Goal: Find contact information: Obtain details needed to contact an individual or organization

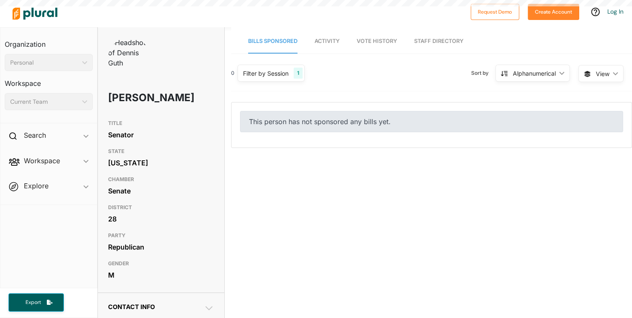
click at [191, 117] on div "TITLE Senator" at bounding box center [161, 130] width 106 height 28
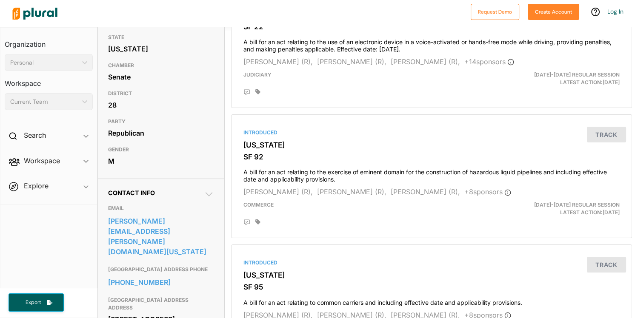
scroll to position [147, 0]
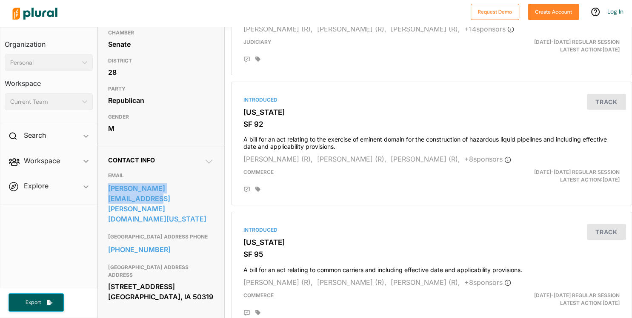
drag, startPoint x: 103, startPoint y: 183, endPoint x: 215, endPoint y: 190, distance: 113.0
click at [215, 190] on div "Contact Info EMAIL dennis.guth@legis.iowa.gov GENERAL CAPITOL BUILDING ADDRESS …" at bounding box center [161, 234] width 126 height 177
copy link "dennis.guth@legis.iowa.gov"
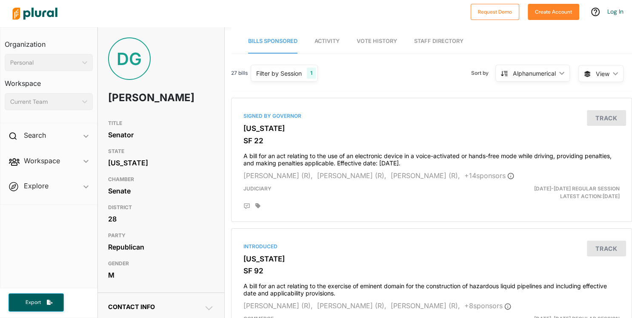
scroll to position [196, 0]
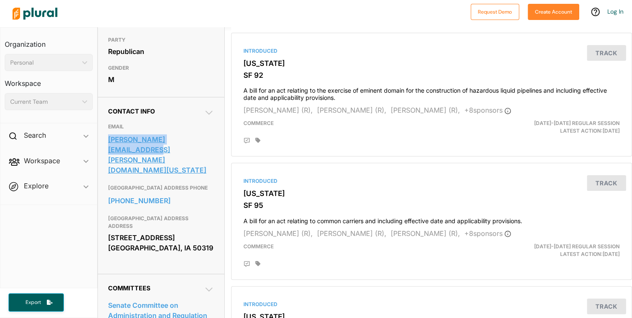
copy link "dennis.guth@legis.iowa.gov"
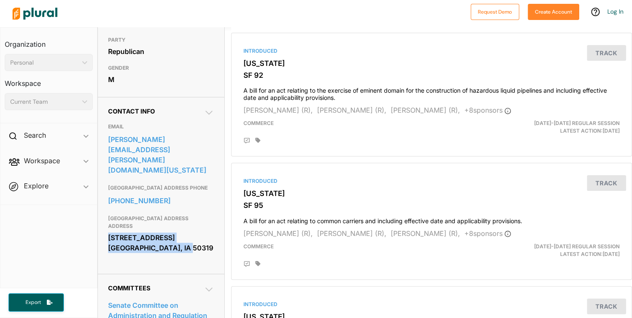
drag, startPoint x: 107, startPoint y: 215, endPoint x: 182, endPoint y: 233, distance: 77.4
click at [182, 233] on div "Contact Info EMAIL dennis.guth@legis.iowa.gov GENERAL CAPITOL BUILDING ADDRESS …" at bounding box center [161, 185] width 126 height 177
copy div "1007 E. Grand Ave. Des Moines, IA 50319"
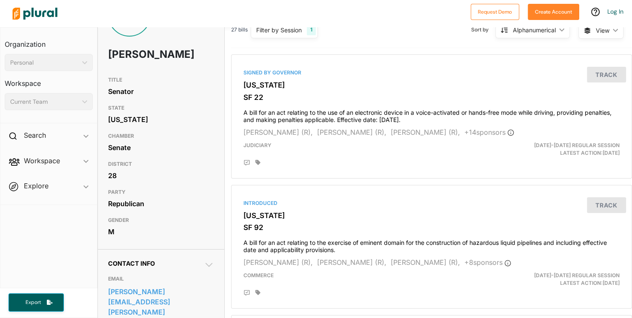
scroll to position [0, 0]
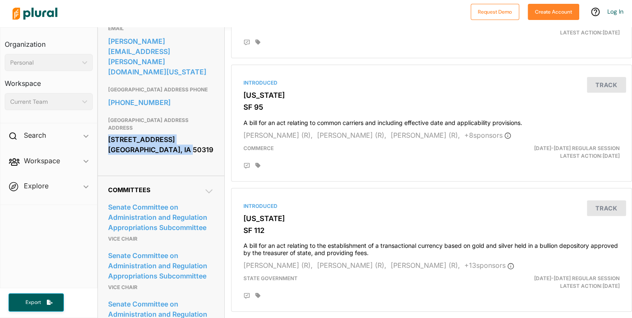
click at [136, 186] on span "Committees" at bounding box center [129, 189] width 42 height 7
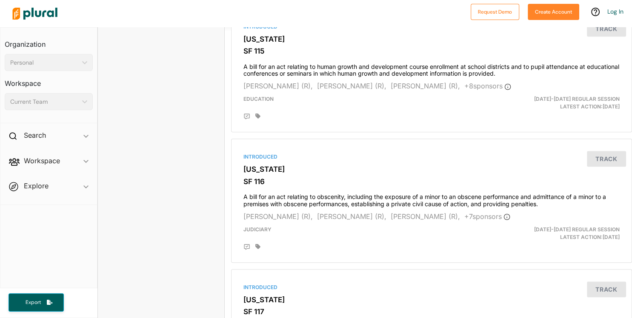
scroll to position [849, 0]
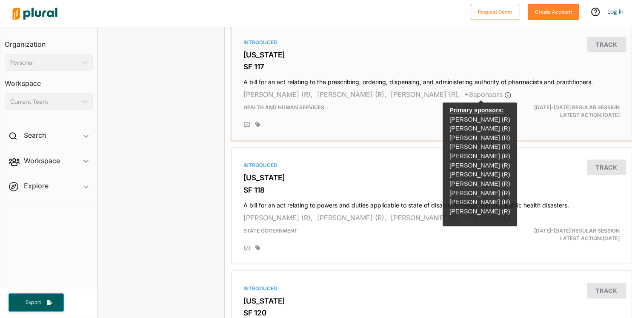
click at [464, 94] on span "+ 8 sponsor s" at bounding box center [487, 94] width 47 height 9
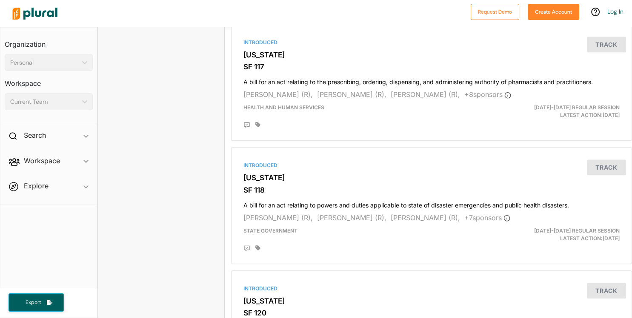
click at [55, 62] on div "Personal" at bounding box center [44, 62] width 68 height 9
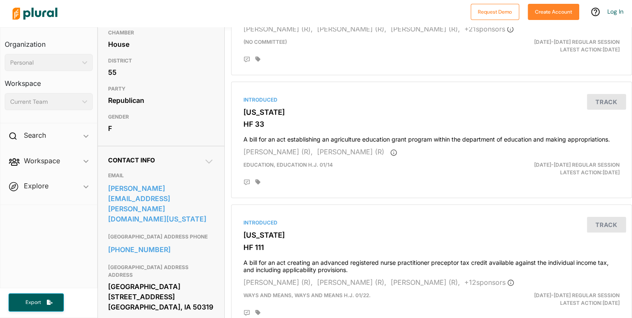
scroll to position [196, 0]
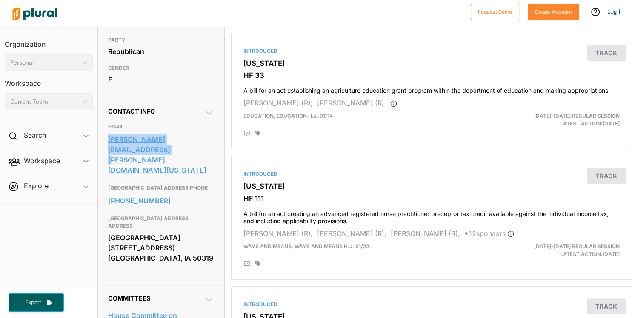
drag, startPoint x: 100, startPoint y: 149, endPoint x: 152, endPoint y: 164, distance: 53.7
click at [152, 164] on div "Contact Info EMAIL shannon.latham@legis.iowa.gov GENERAL CAPITOL BUILDING ADDRE…" at bounding box center [161, 190] width 126 height 187
copy link "shannon.latham@legis.iowa.gov"
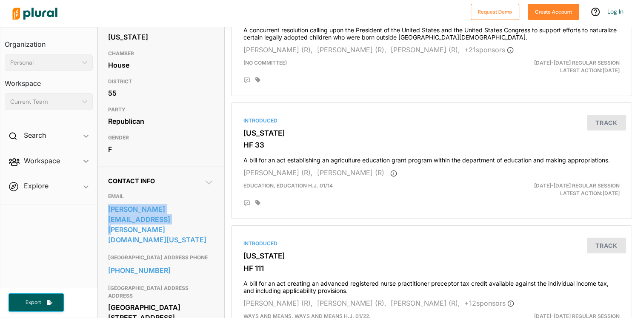
scroll to position [147, 0]
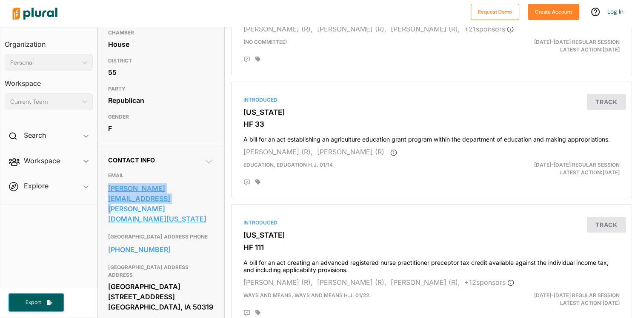
copy link "shannon.latham@legis.iowa.gov"
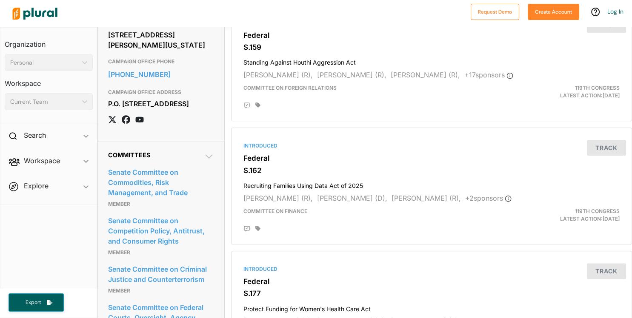
scroll to position [882, 0]
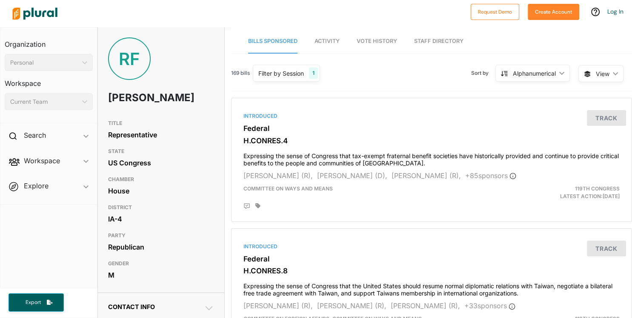
scroll to position [196, 0]
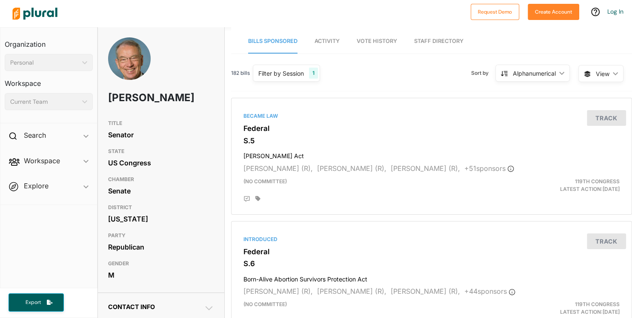
click at [178, 197] on div "Senate" at bounding box center [161, 191] width 106 height 13
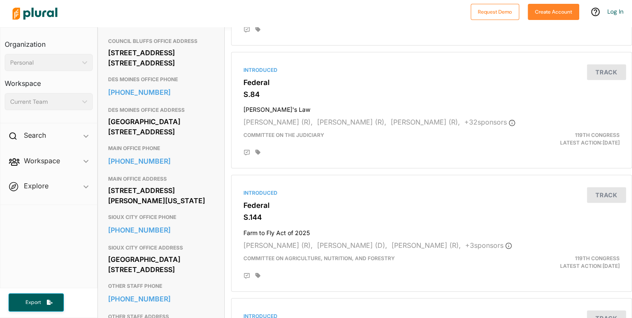
scroll to position [588, 0]
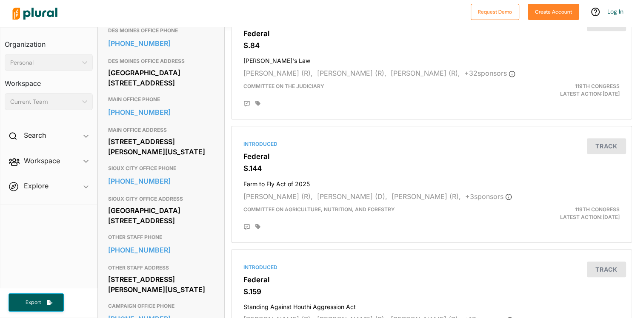
drag, startPoint x: 108, startPoint y: 226, endPoint x: 188, endPoint y: 235, distance: 80.5
click at [188, 235] on div "Contact Info EMAIL https://www.grassley.senate.gov/contact/questions-and-commen…" at bounding box center [161, 45] width 126 height 681
copy div "135 Hart Senate Office Building Washington, DC 20510"
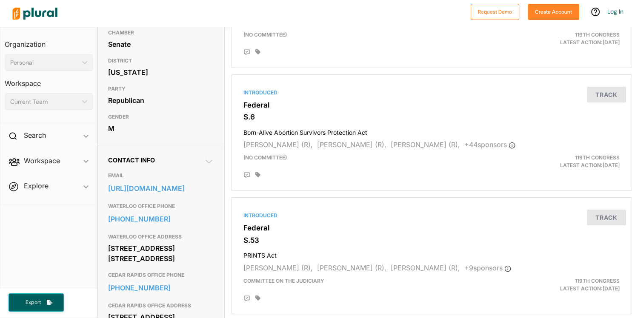
scroll to position [0, 0]
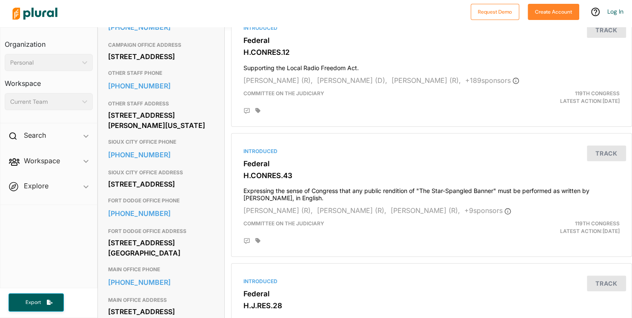
scroll to position [343, 0]
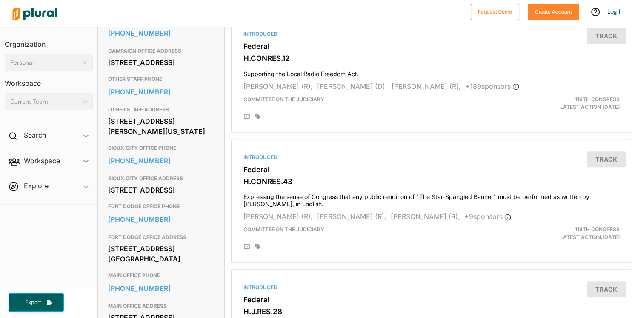
drag, startPoint x: 109, startPoint y: 145, endPoint x: 189, endPoint y: 171, distance: 84.2
click at [189, 138] on div "[STREET_ADDRESS][PERSON_NAME][US_STATE]" at bounding box center [161, 126] width 106 height 23
copy div "[STREET_ADDRESS][PERSON_NAME][US_STATE]"
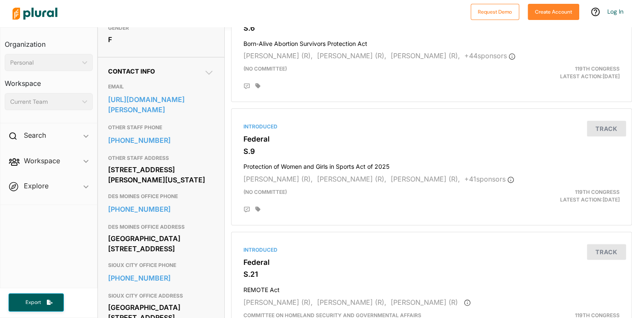
scroll to position [294, 0]
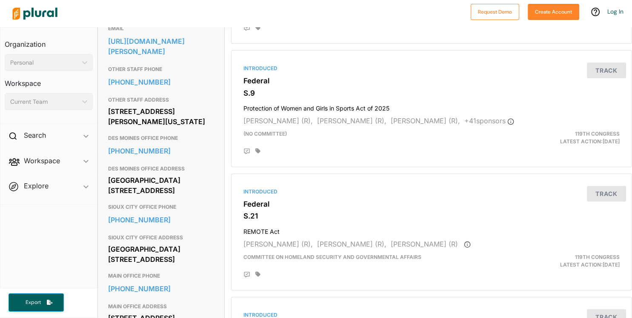
drag, startPoint x: 108, startPoint y: 111, endPoint x: 188, endPoint y: 131, distance: 82.1
click at [188, 128] on div "[STREET_ADDRESS][PERSON_NAME][US_STATE]" at bounding box center [161, 116] width 106 height 23
copy div "[STREET_ADDRESS][PERSON_NAME][US_STATE]"
